Goal: Information Seeking & Learning: Learn about a topic

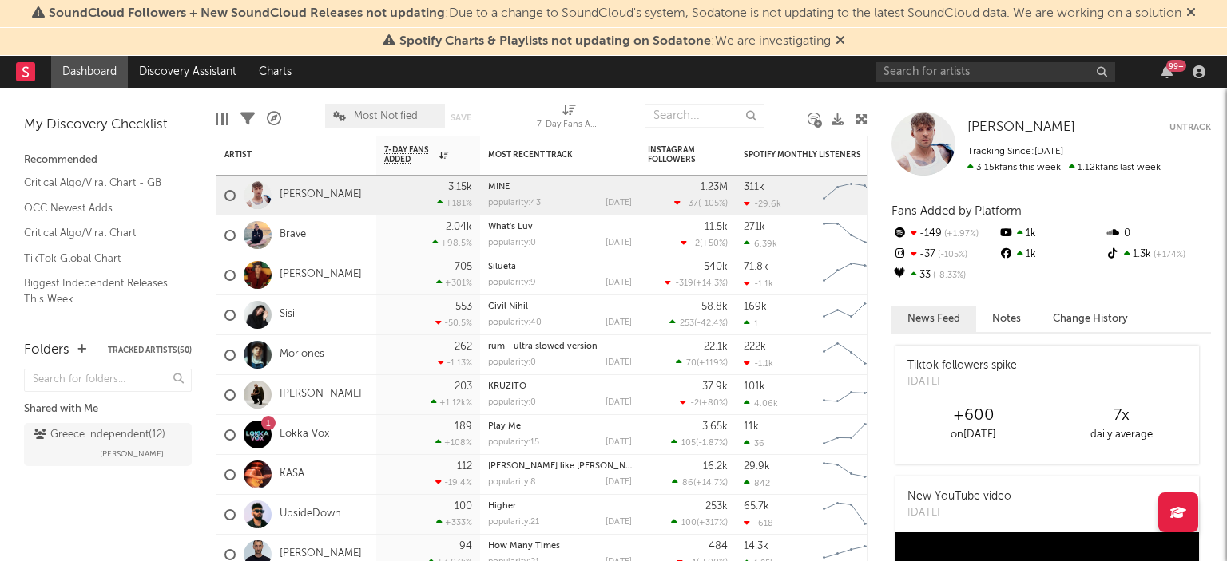
click at [1195, 9] on icon at bounding box center [1191, 12] width 10 height 13
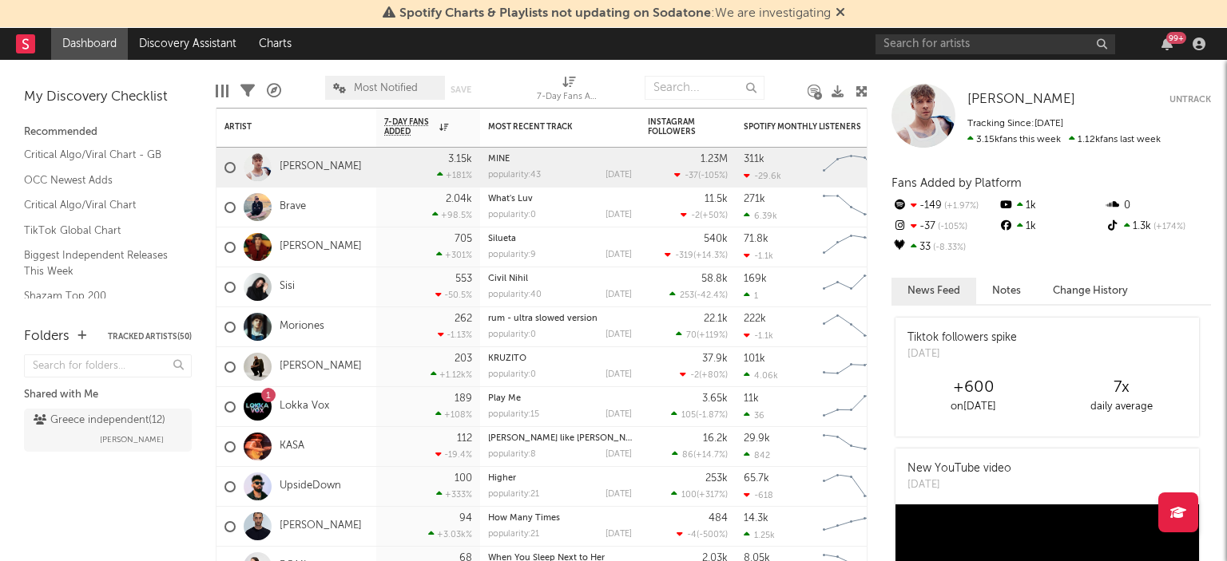
click at [841, 16] on icon at bounding box center [840, 12] width 10 height 13
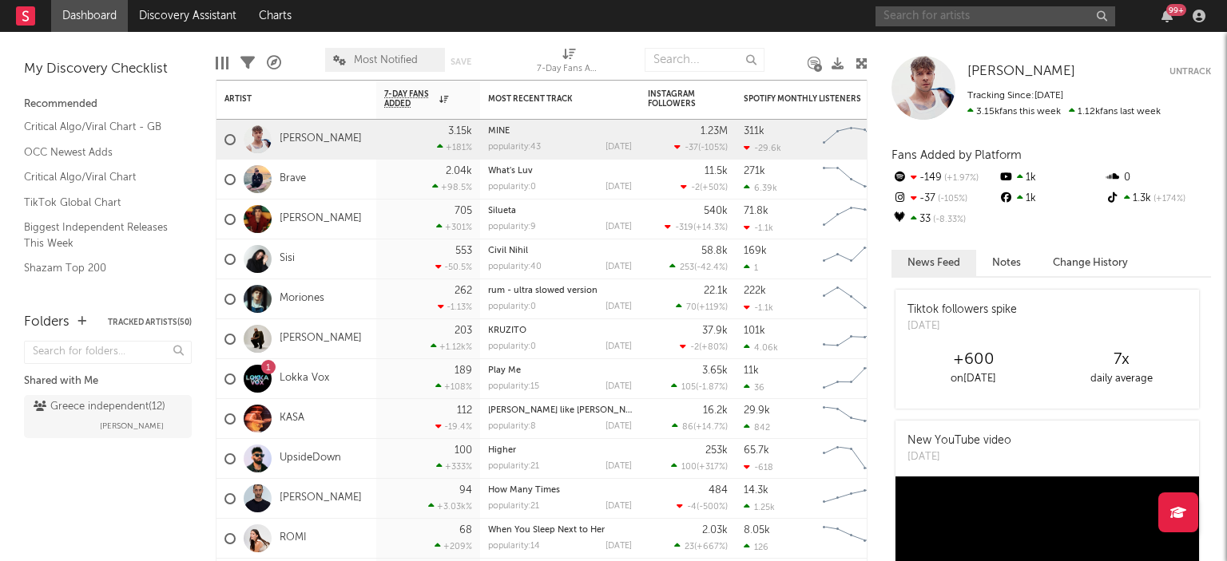
click at [926, 20] on input "text" at bounding box center [995, 16] width 240 height 20
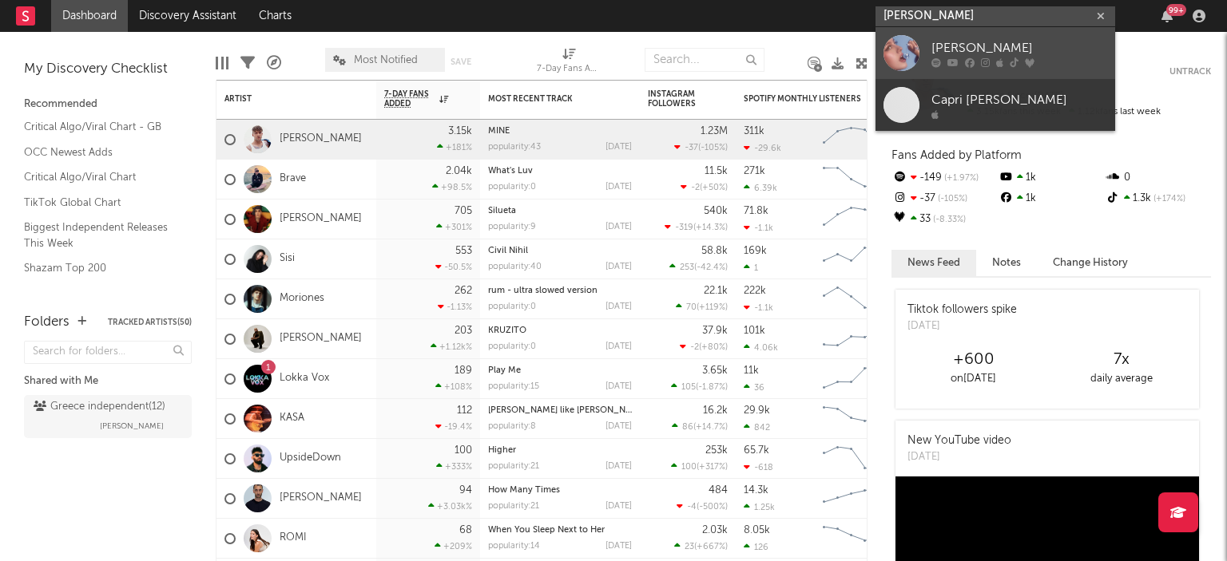
type input "[PERSON_NAME]"
click at [936, 40] on div "[PERSON_NAME]" at bounding box center [1019, 47] width 176 height 19
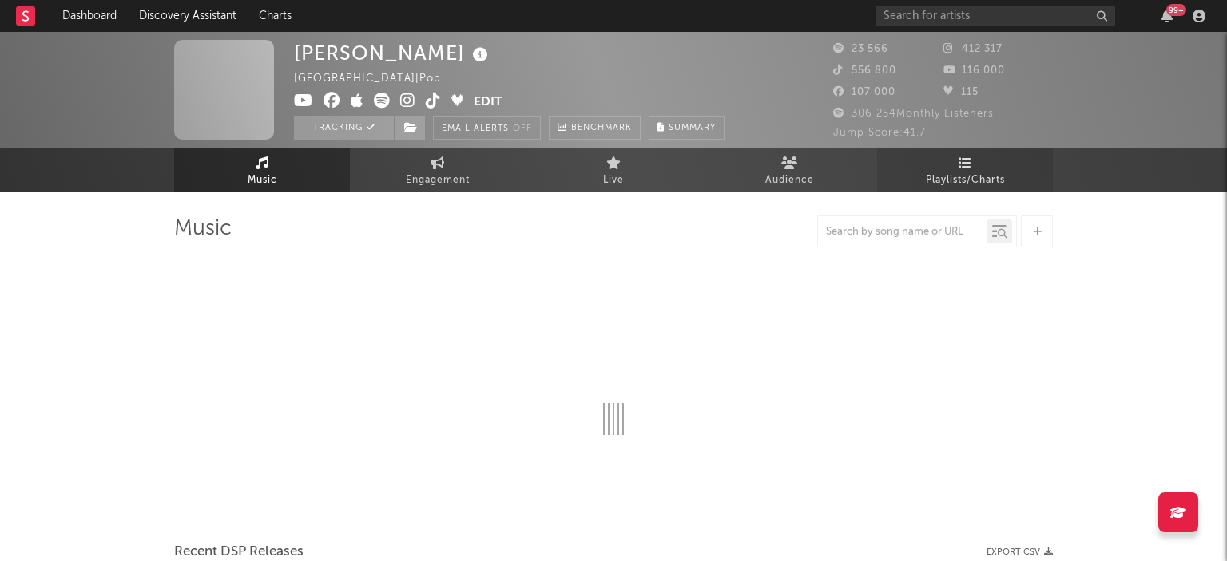
click at [961, 179] on span "Playlists/Charts" at bounding box center [965, 180] width 79 height 19
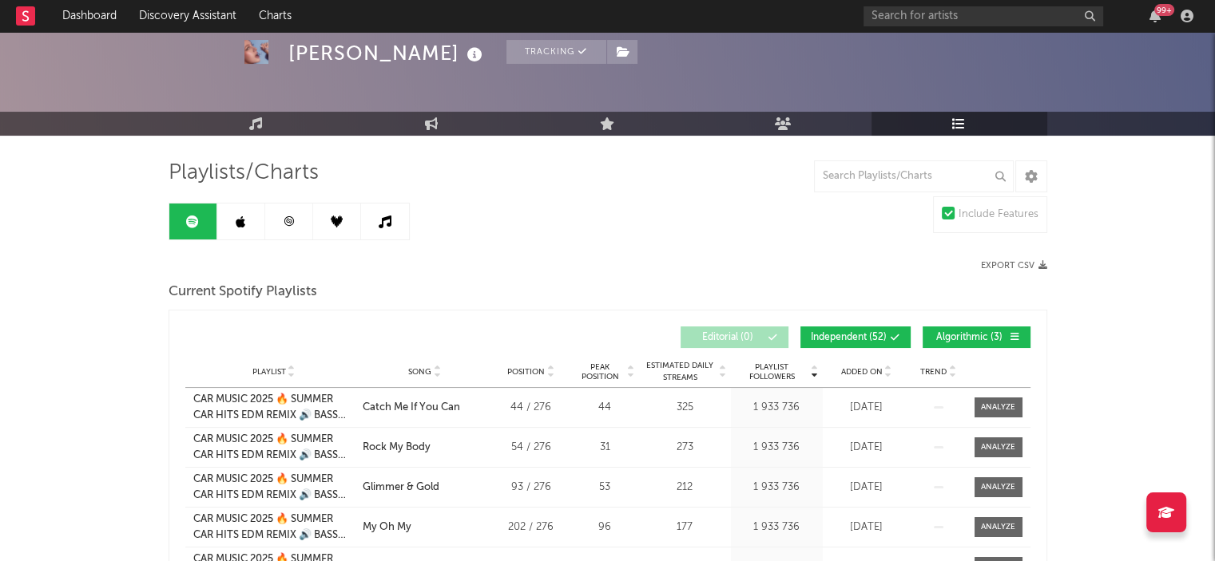
scroll to position [57, 0]
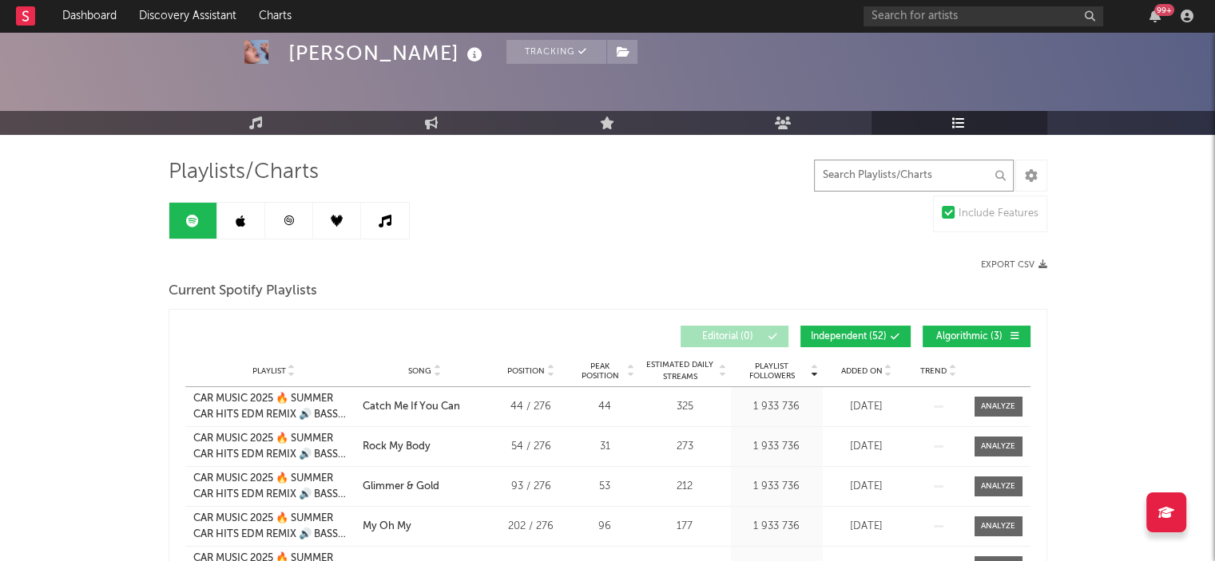
click at [844, 176] on input "text" at bounding box center [914, 176] width 200 height 32
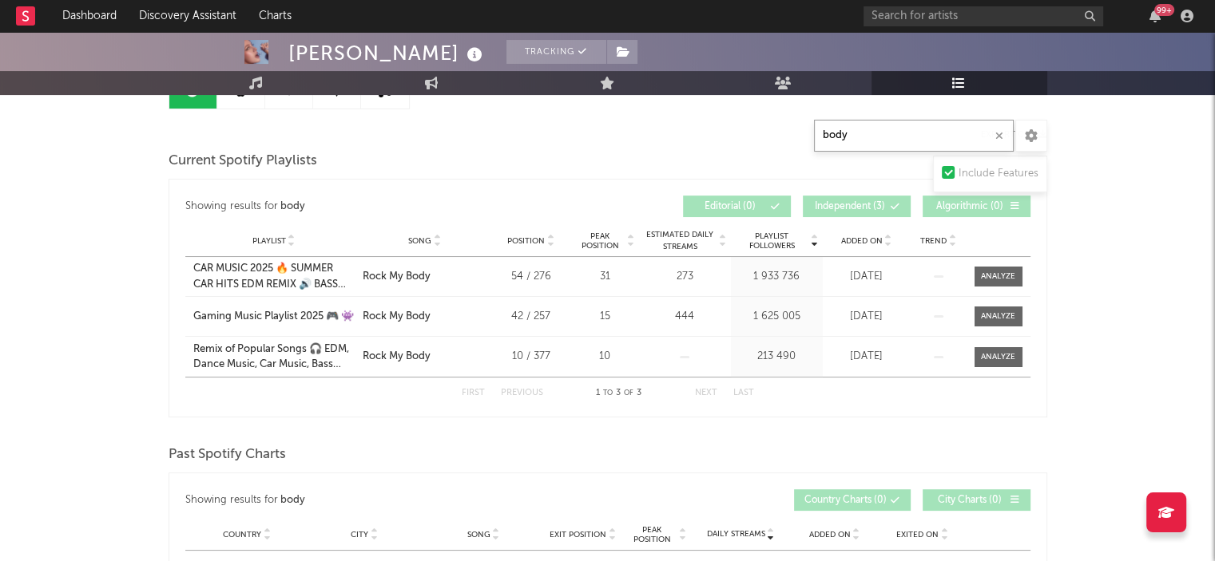
scroll to position [0, 0]
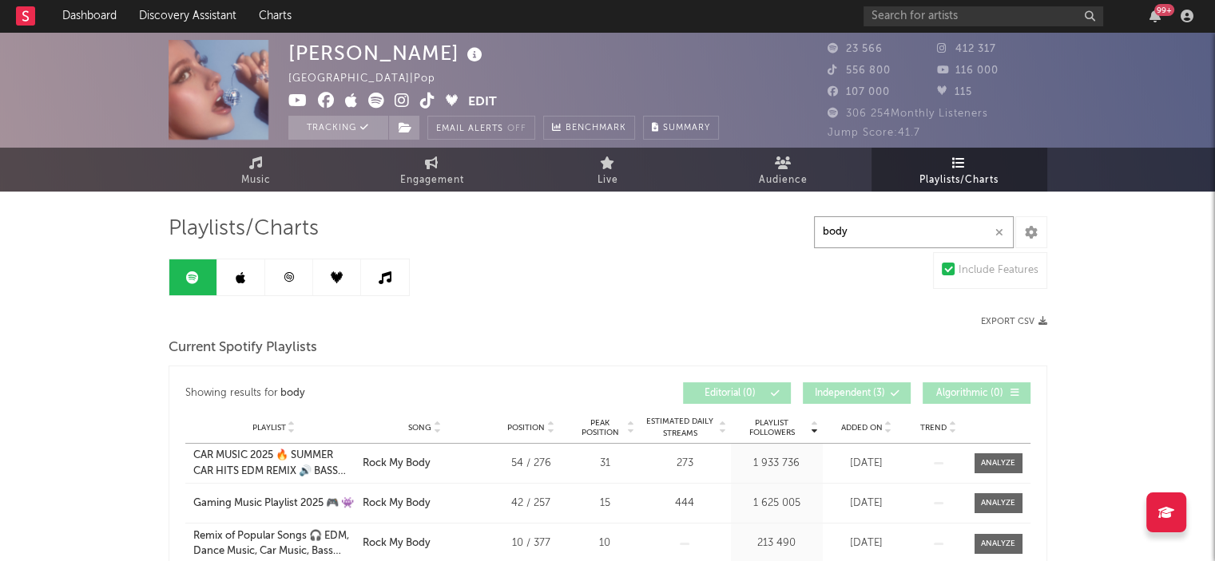
type input "body"
click at [245, 267] on link at bounding box center [241, 278] width 48 height 36
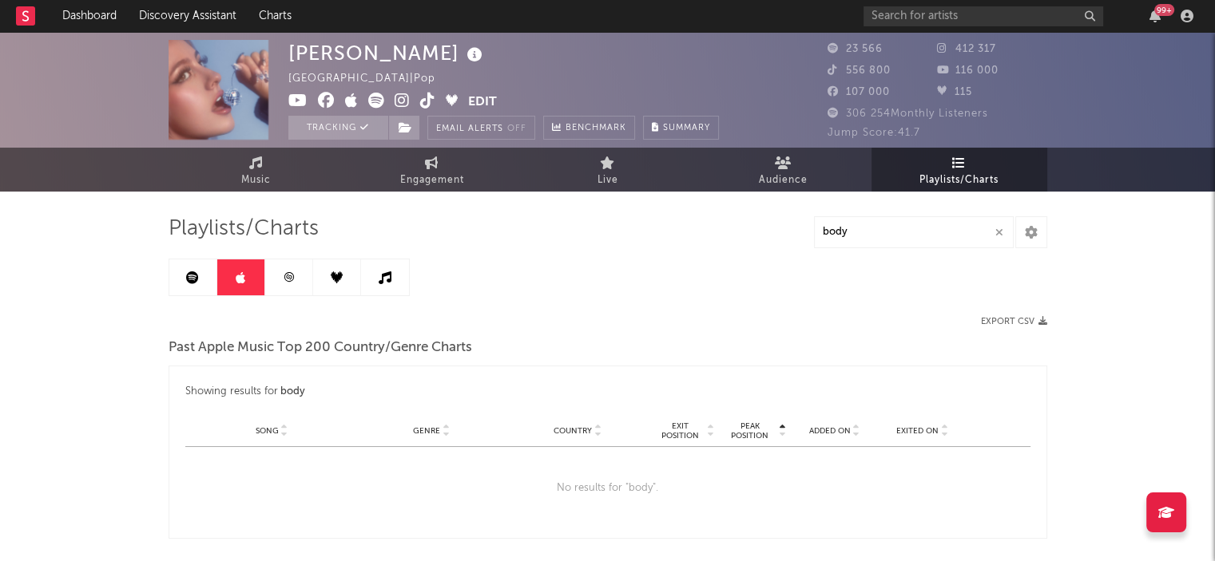
scroll to position [73, 0]
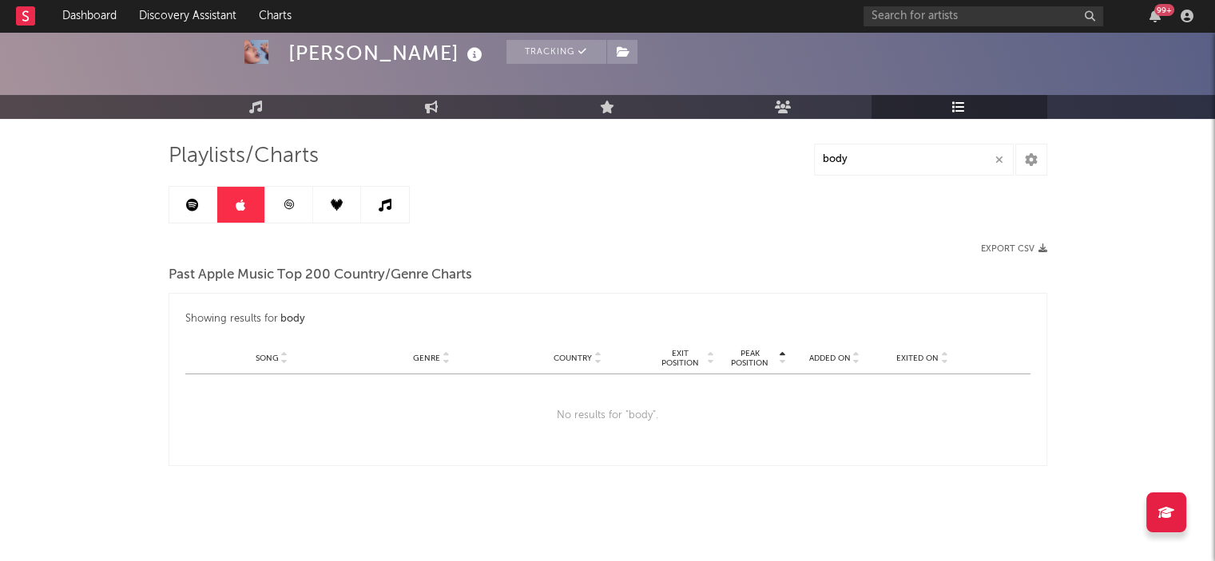
click at [299, 228] on div "Playlists/Charts body Export CSV Past Apple Music Top 200 Country/Genre Charts …" at bounding box center [607, 304] width 878 height 323
click at [288, 197] on link at bounding box center [289, 205] width 48 height 36
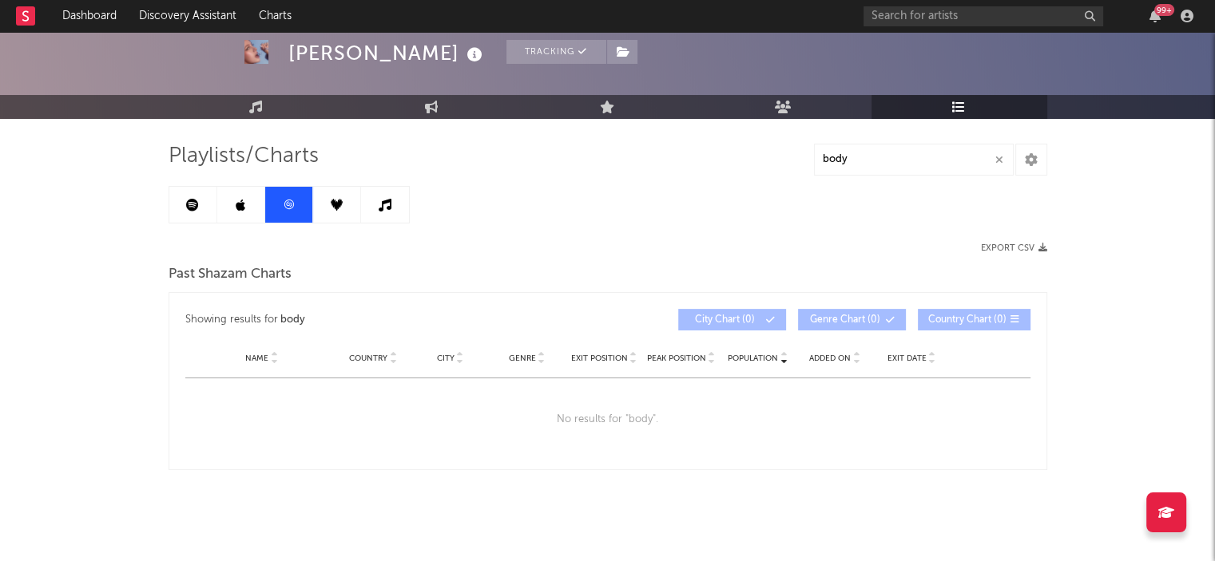
click at [339, 206] on icon at bounding box center [337, 205] width 12 height 12
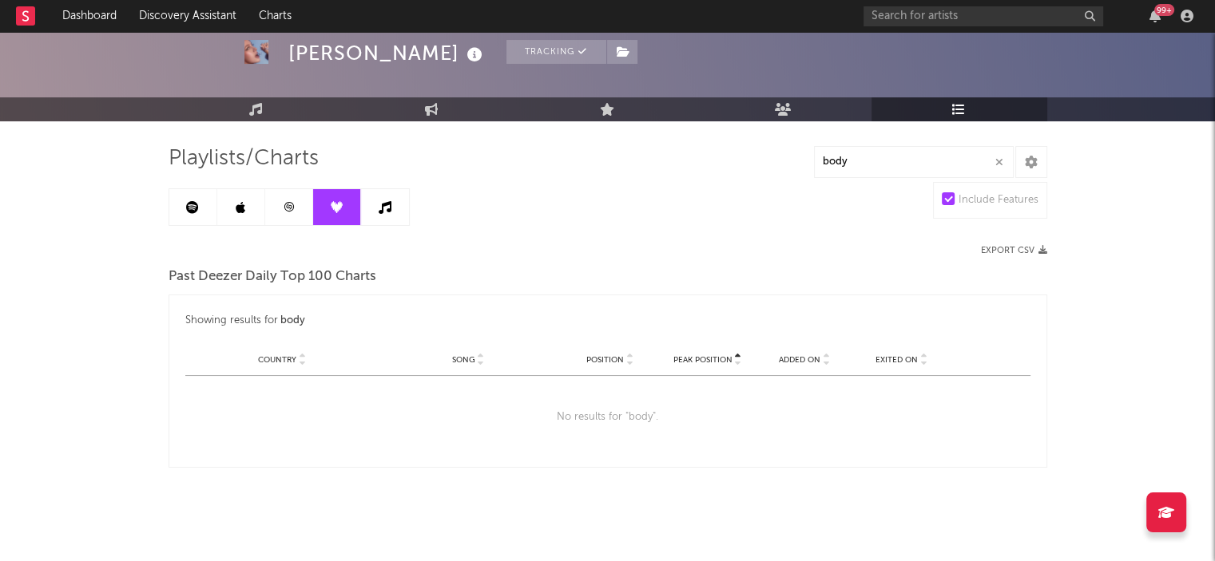
click at [371, 211] on link at bounding box center [385, 207] width 48 height 36
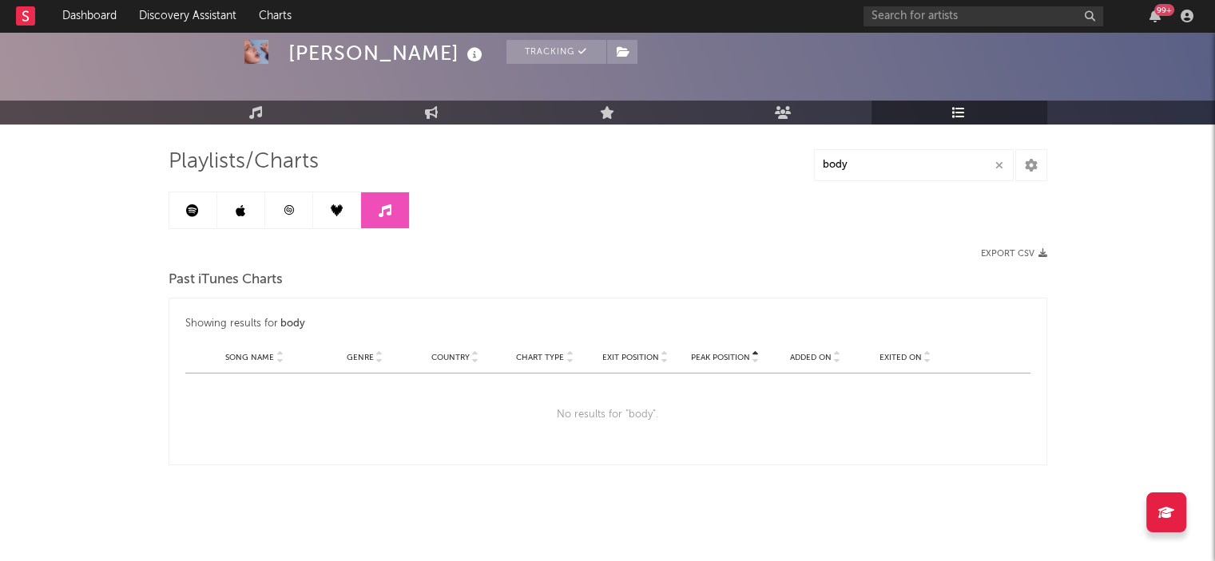
scroll to position [65, 0]
